Goal: Find specific page/section: Find specific page/section

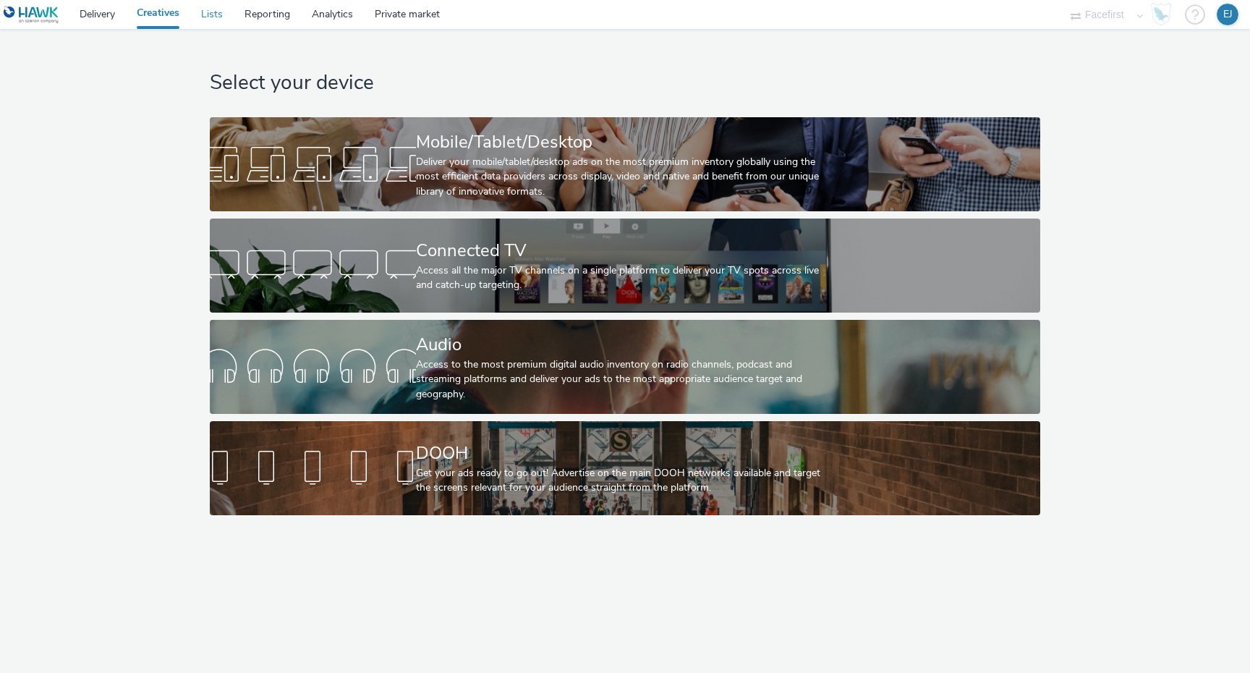
click at [211, 14] on link "Lists" at bounding box center [211, 14] width 43 height 29
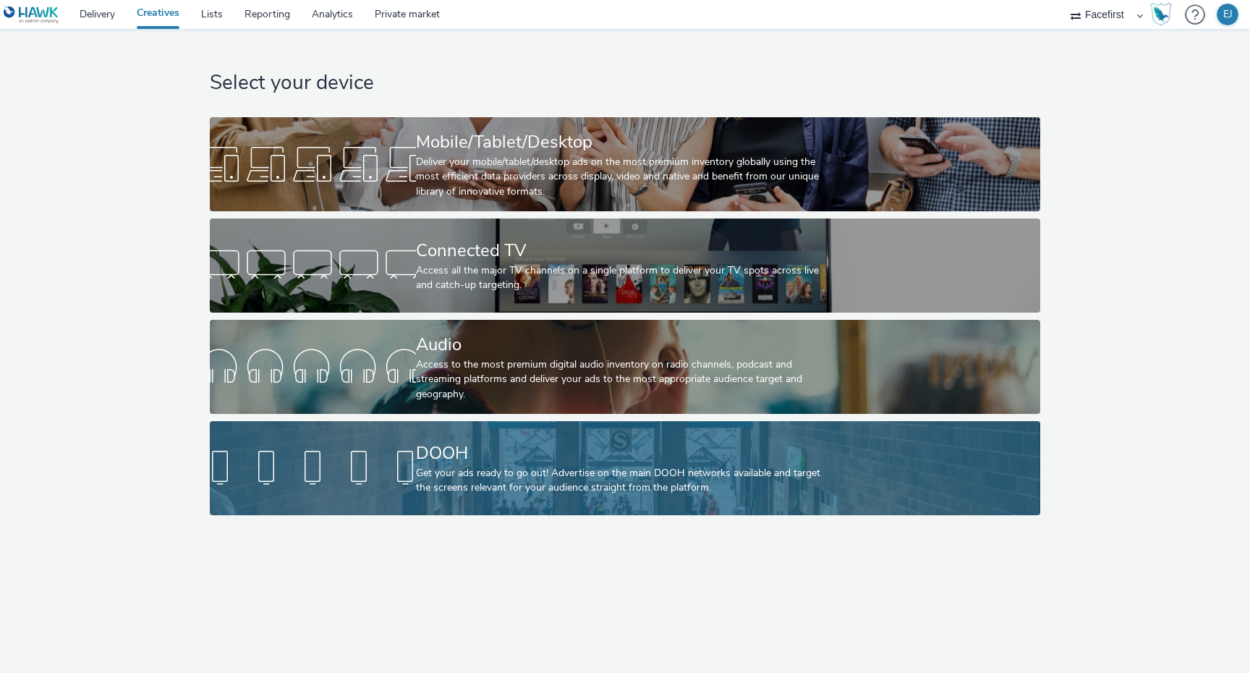
click at [408, 485] on div at bounding box center [313, 468] width 206 height 46
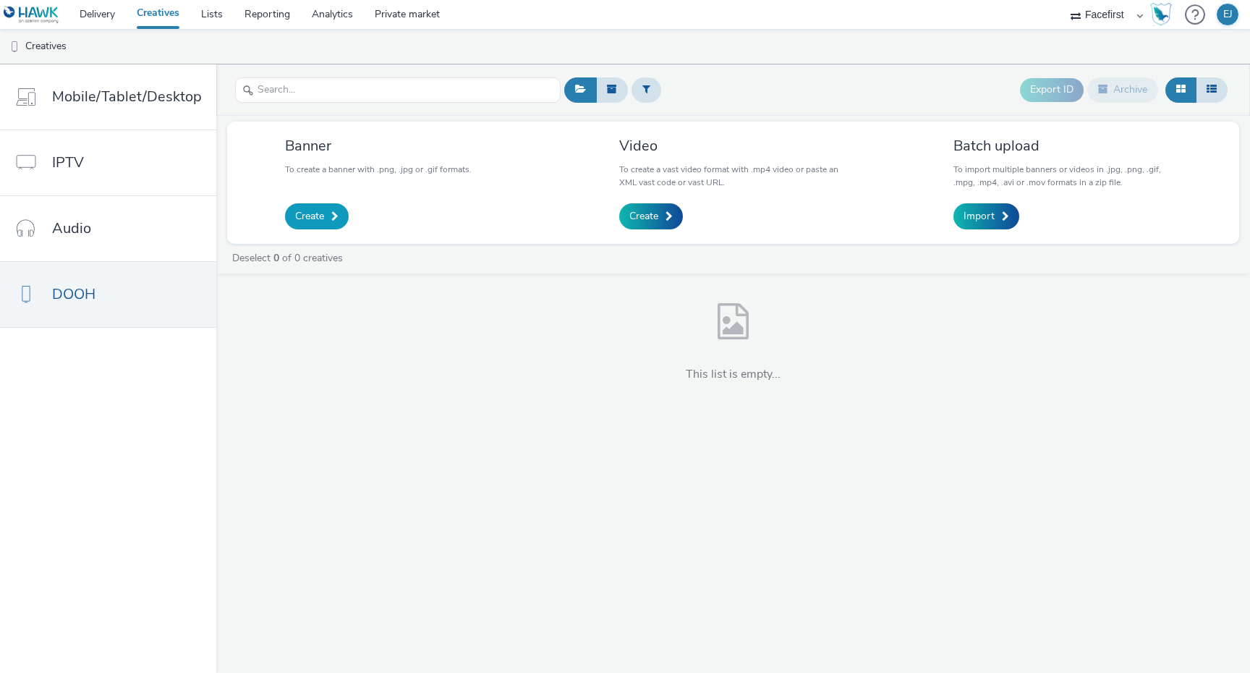
click at [312, 215] on span "Create" at bounding box center [309, 216] width 29 height 14
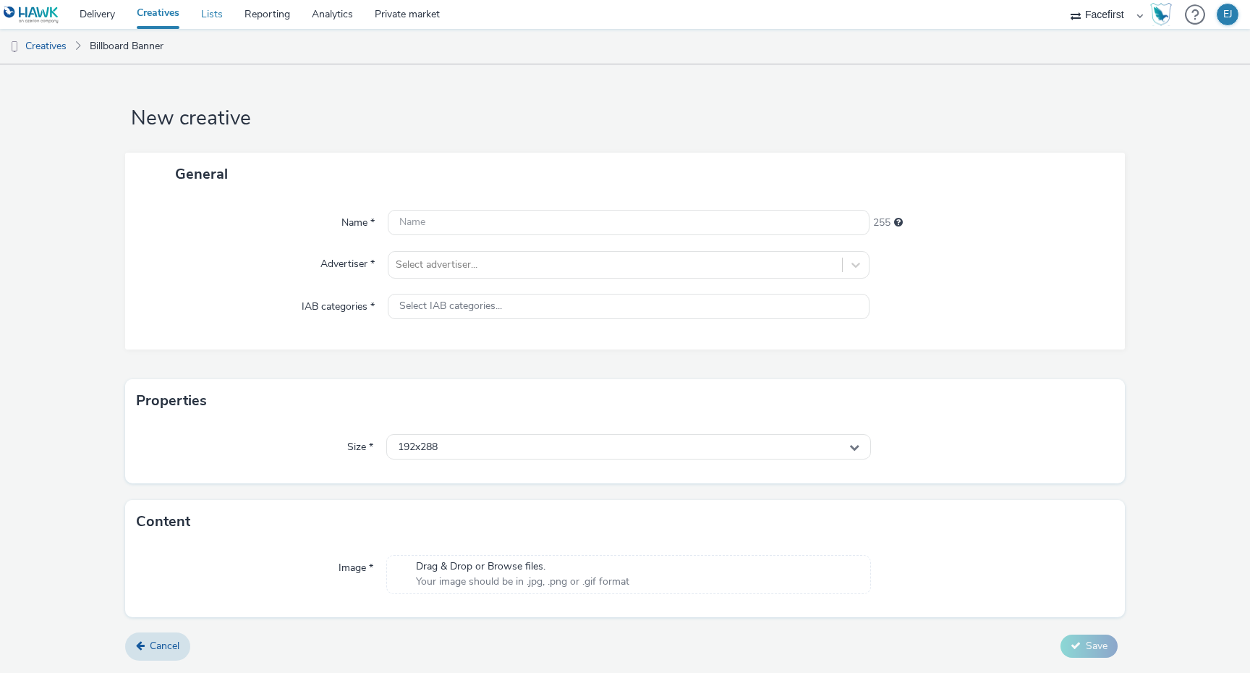
click at [211, 12] on link "Lists" at bounding box center [211, 14] width 43 height 29
